Goal: Find specific page/section: Find specific page/section

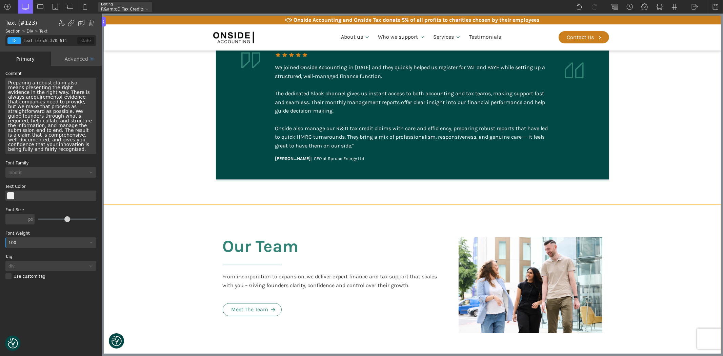
scroll to position [1426, 0]
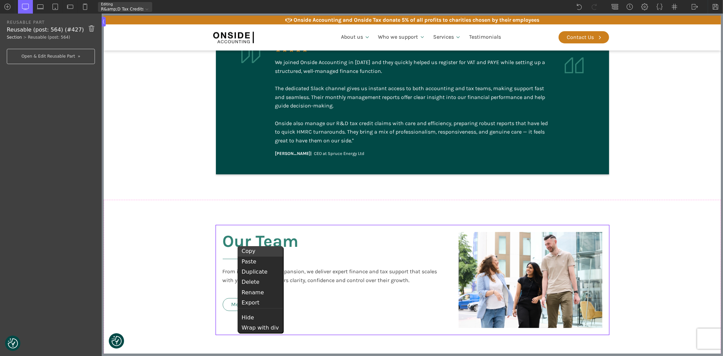
click at [249, 253] on div "Copy" at bounding box center [260, 251] width 45 height 10
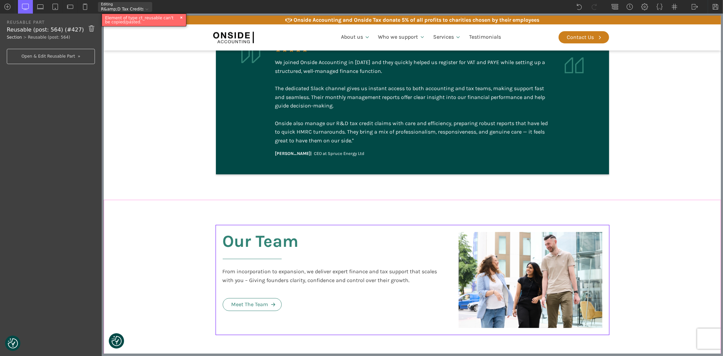
click at [180, 252] on section "Our Team From incorporation to expansion, we deliver expert finance and tax sup…" at bounding box center [411, 280] width 617 height 160
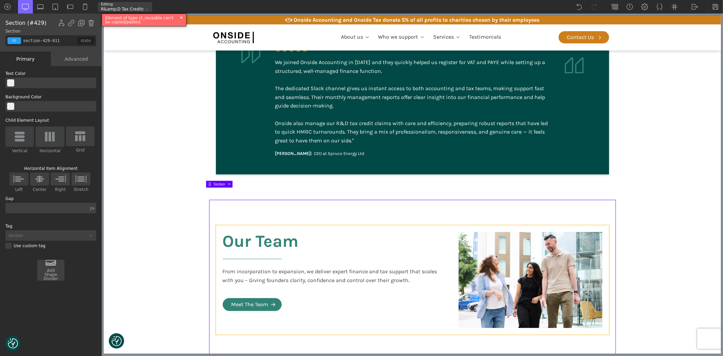
click at [255, 300] on div "Meet The Team" at bounding box center [249, 304] width 37 height 9
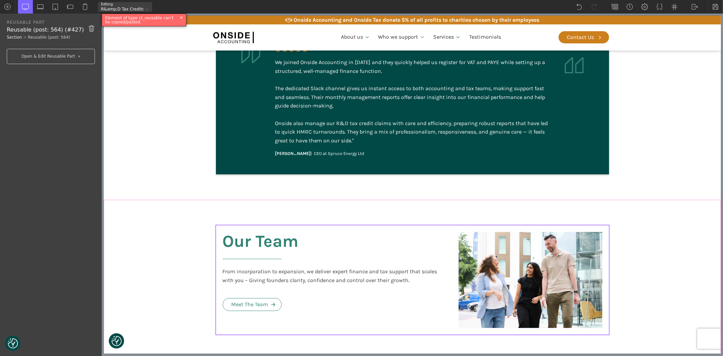
click at [189, 288] on section "Our Team From incorporation to expansion, we deliver expert finance and tax sup…" at bounding box center [411, 280] width 617 height 160
type input "section-429-611"
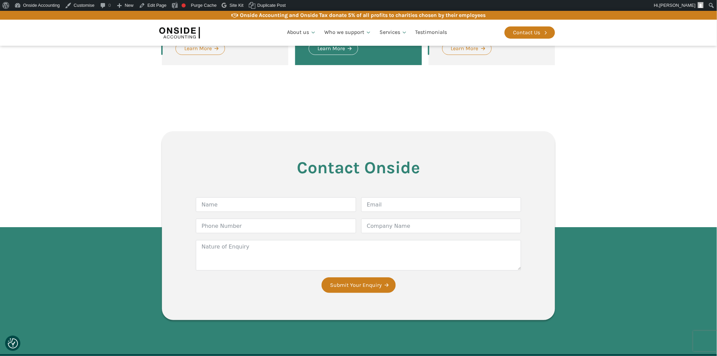
scroll to position [887, 0]
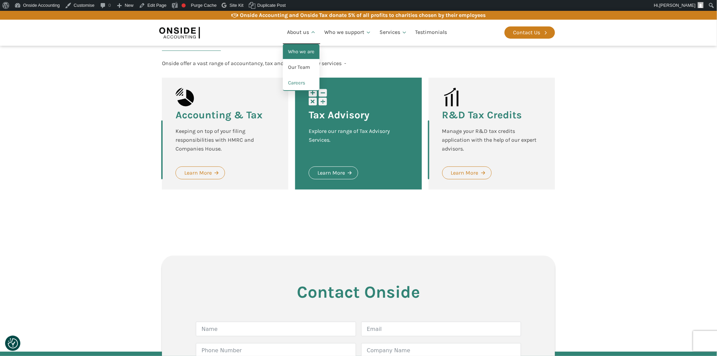
drag, startPoint x: 302, startPoint y: 50, endPoint x: 297, endPoint y: 56, distance: 8.2
click at [302, 50] on link "Who we are" at bounding box center [301, 52] width 37 height 16
